Goal: Task Accomplishment & Management: Use online tool/utility

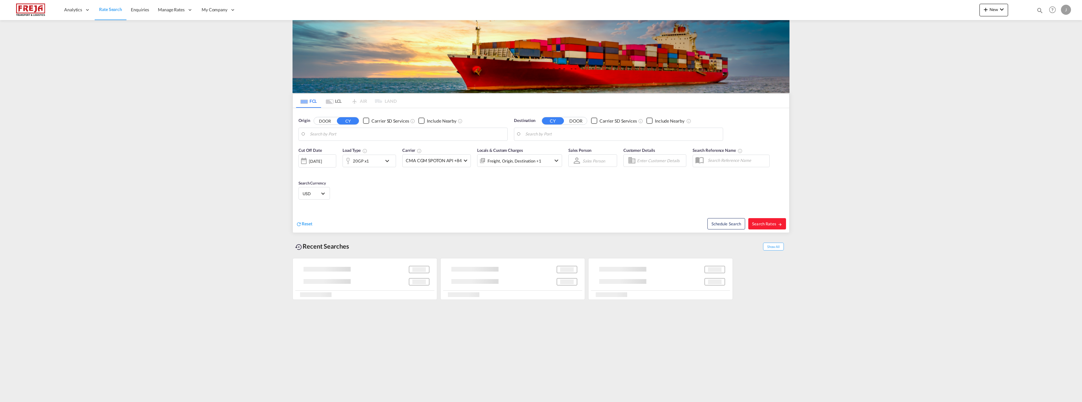
type input "Oulu ([GEOGRAPHIC_DATA]), [GEOGRAPHIC_DATA]"
type input "Poti, GEPTI"
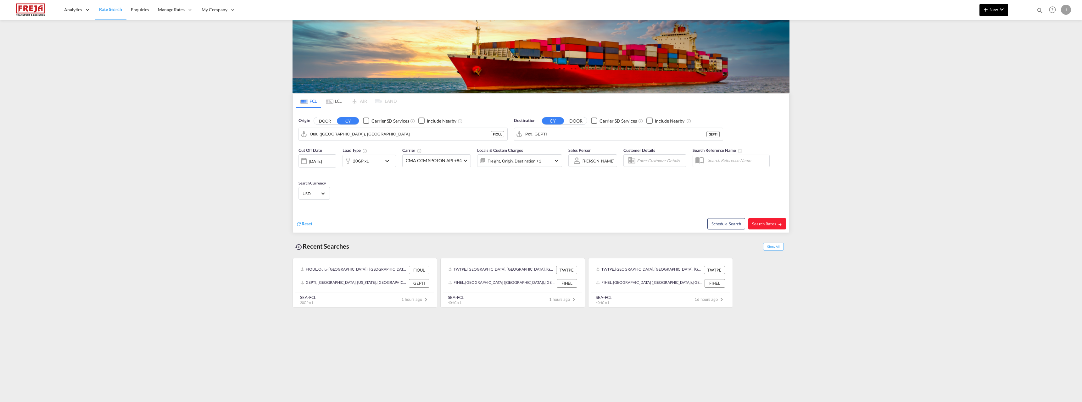
click at [990, 12] on button "New" at bounding box center [993, 10] width 29 height 13
click at [1023, 45] on span "Ratesheet" at bounding box center [1019, 47] width 7 height 13
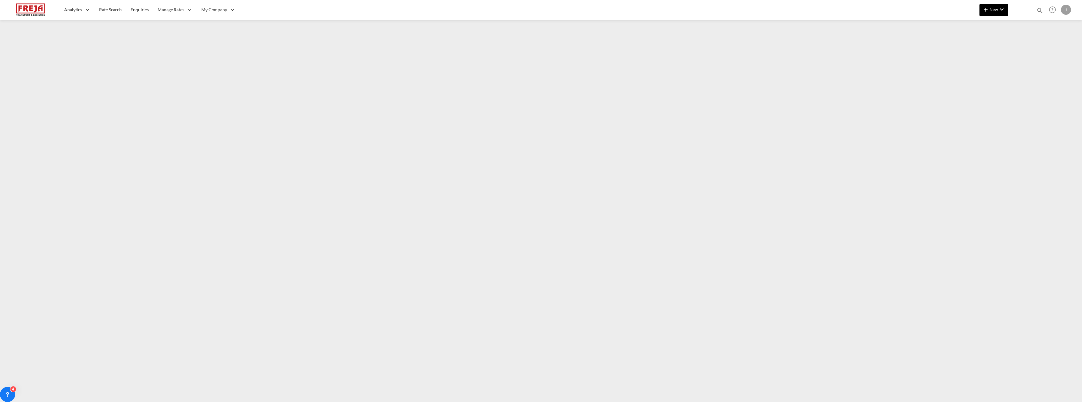
click at [988, 7] on md-icon "icon-plus 400-fg" at bounding box center [986, 10] width 8 height 8
click at [1023, 48] on span "Ratesheet" at bounding box center [1019, 47] width 7 height 13
